Goal: Find specific page/section: Find specific page/section

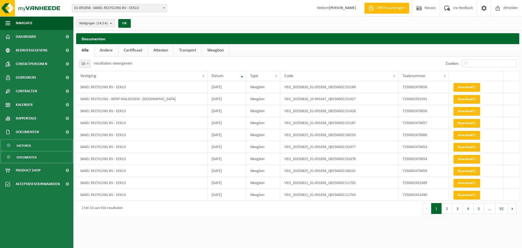
click at [27, 147] on span "Facturen" at bounding box center [24, 145] width 14 height 10
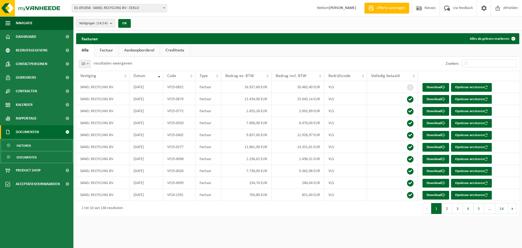
click at [26, 156] on span "Documenten" at bounding box center [27, 157] width 20 height 10
